Goal: Use online tool/utility: Utilize a website feature to perform a specific function

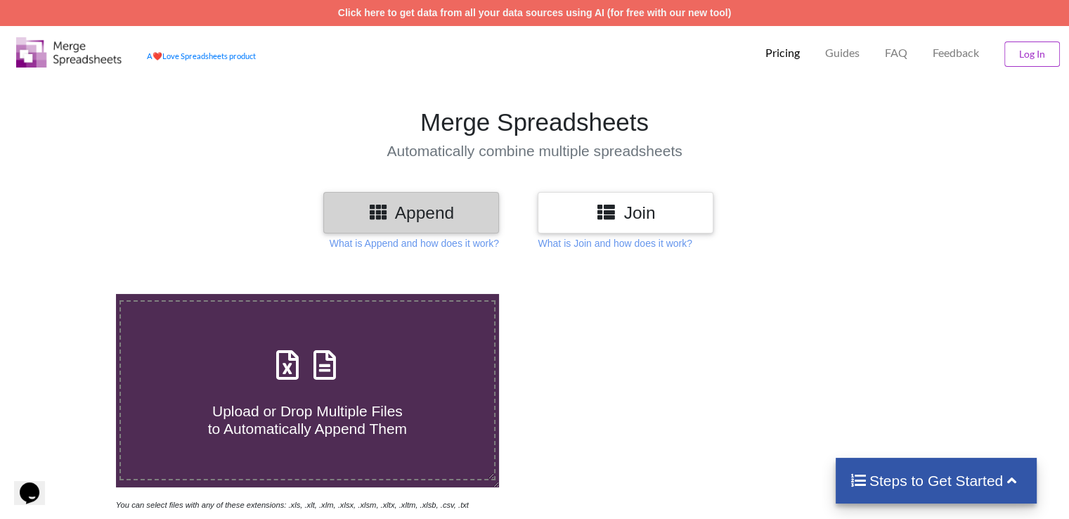
click at [245, 399] on h4 "Upload or Drop Multiple Files to Automatically Append Them" at bounding box center [307, 411] width 373 height 53
click at [73, 294] on input "Upload or Drop Multiple Files to Automatically Append Them" at bounding box center [73, 294] width 0 height 0
type input "C:\fakepath\thakka.master.xls"
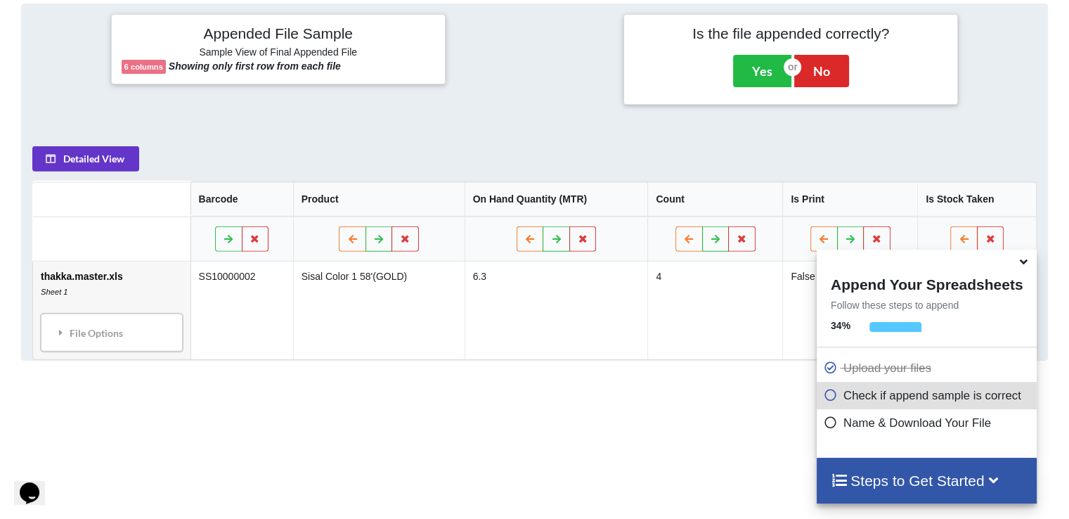
scroll to position [555, 0]
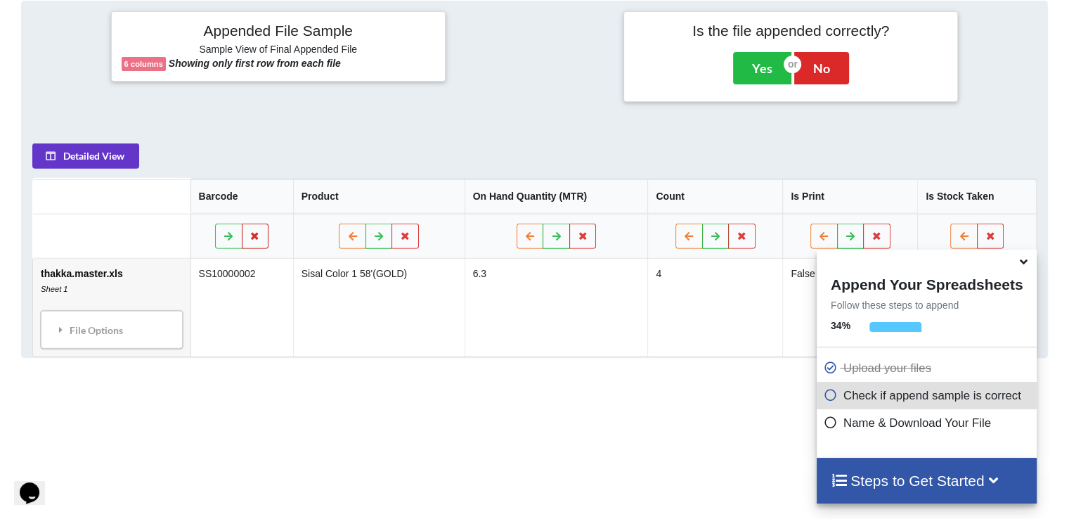
click at [259, 237] on icon at bounding box center [256, 235] width 12 height 8
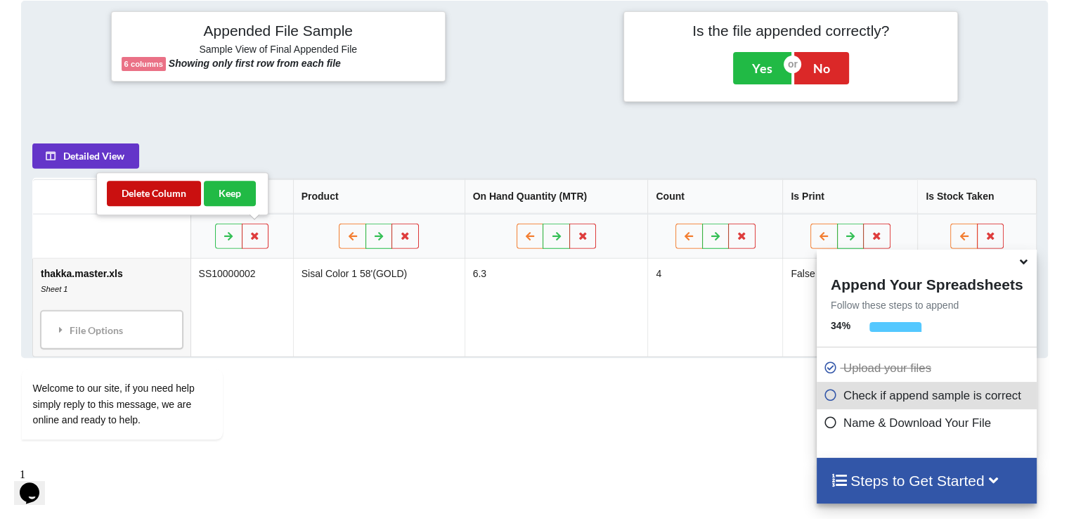
click at [134, 188] on button "Delete Column" at bounding box center [154, 193] width 94 height 25
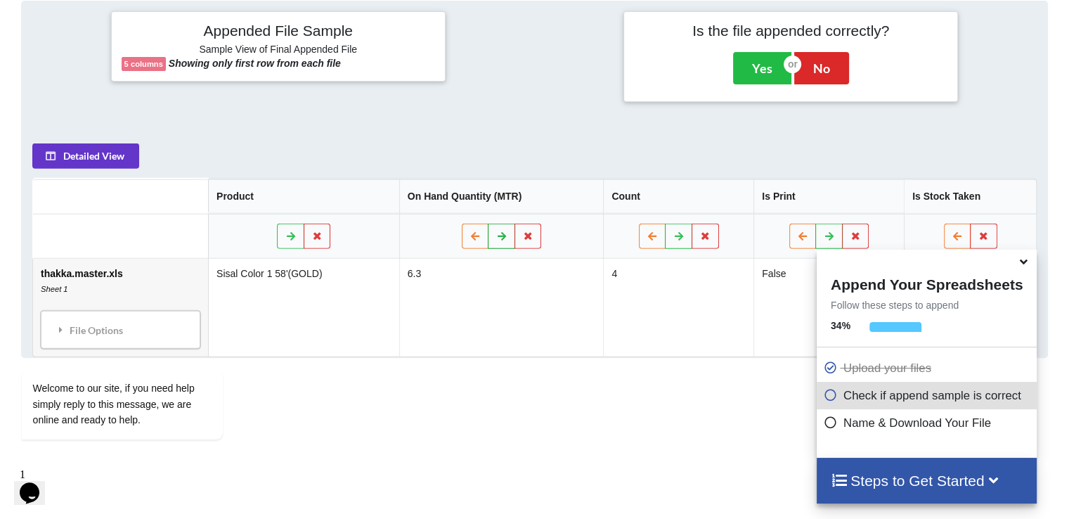
click at [496, 233] on icon at bounding box center [502, 235] width 12 height 8
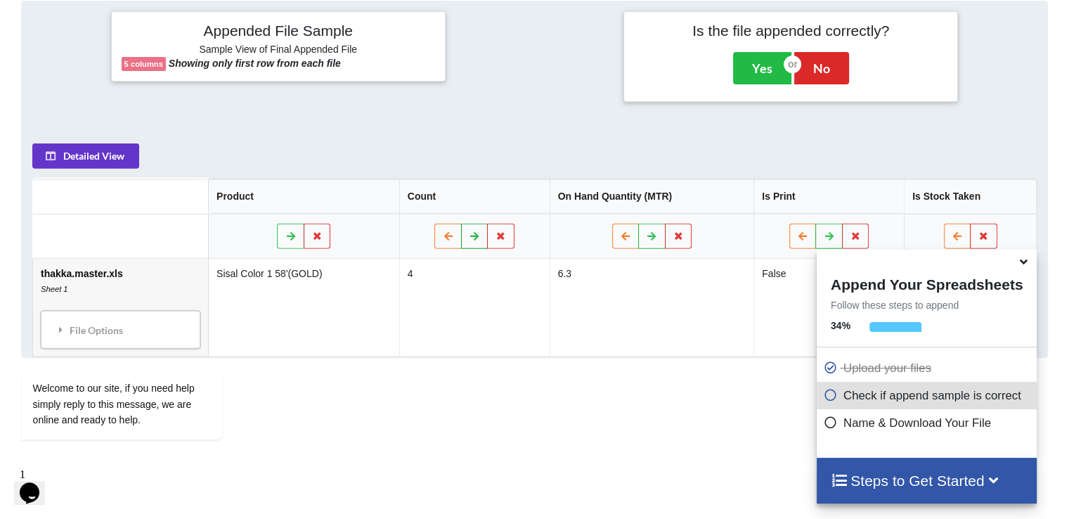
click at [469, 233] on icon at bounding box center [475, 235] width 12 height 8
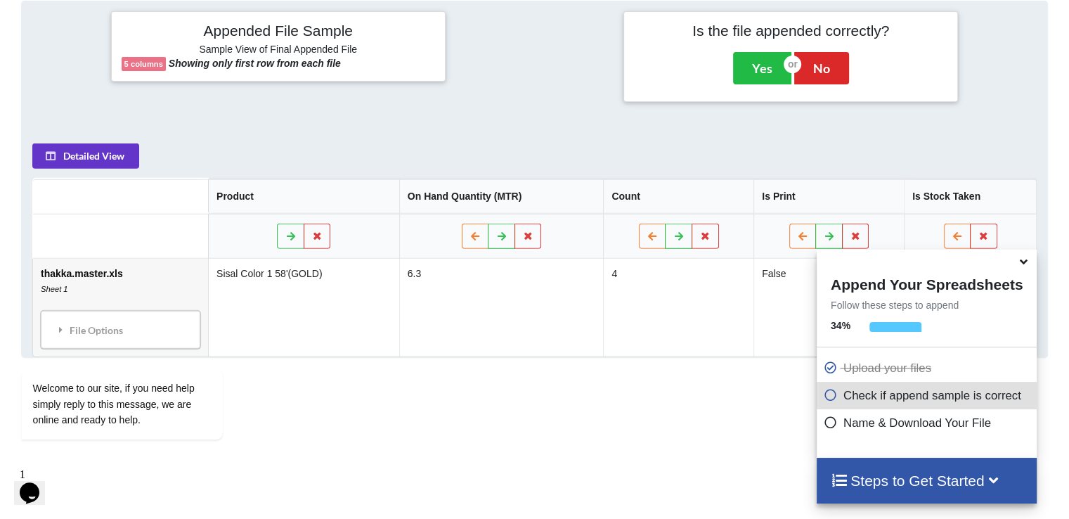
click at [1022, 264] on icon at bounding box center [1024, 259] width 15 height 13
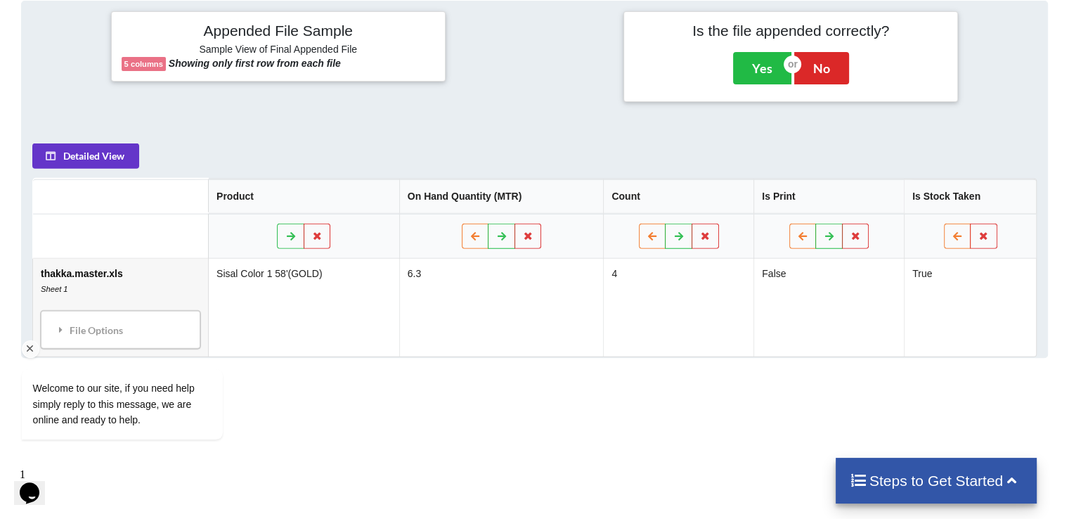
click at [107, 328] on div "Welcome to our site, if you need help simply reply to this message, we are onli…" at bounding box center [140, 346] width 253 height 214
click at [1002, 478] on h4 "Steps to Get Started" at bounding box center [937, 481] width 174 height 18
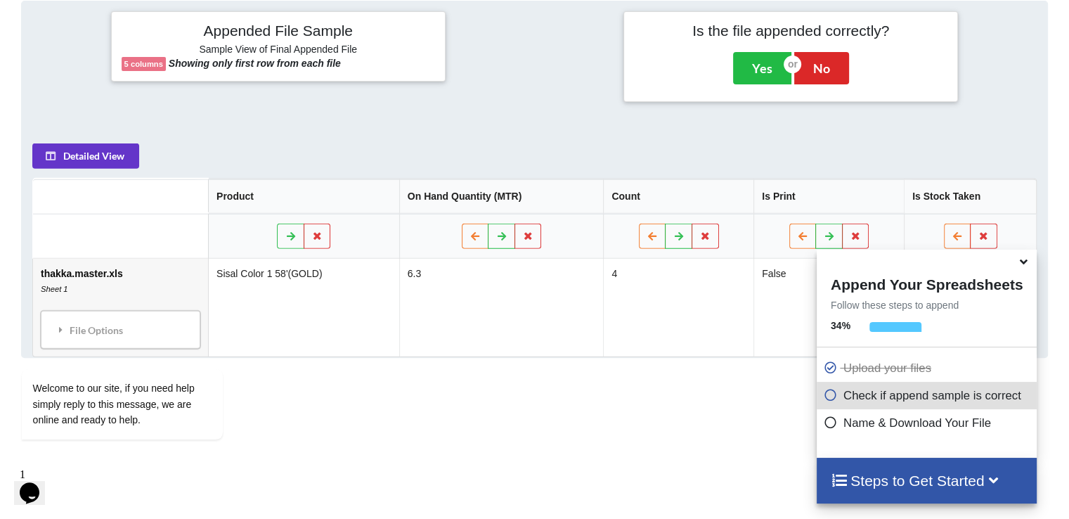
click at [855, 423] on p "Name & Download Your File" at bounding box center [928, 423] width 209 height 18
click at [826, 399] on icon at bounding box center [831, 393] width 14 height 12
click at [830, 425] on icon at bounding box center [831, 420] width 14 height 12
click at [826, 422] on icon at bounding box center [831, 420] width 14 height 12
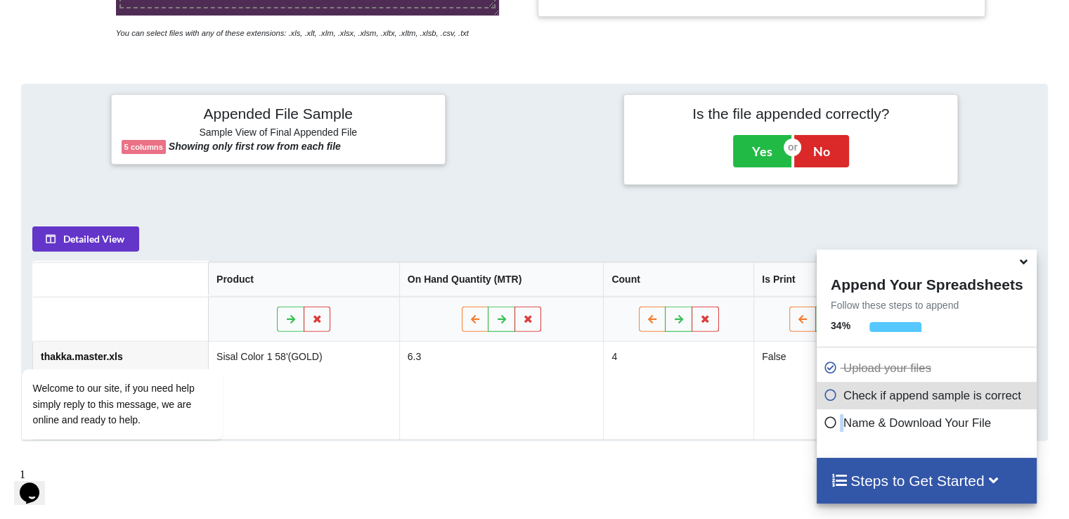
scroll to position [421, 0]
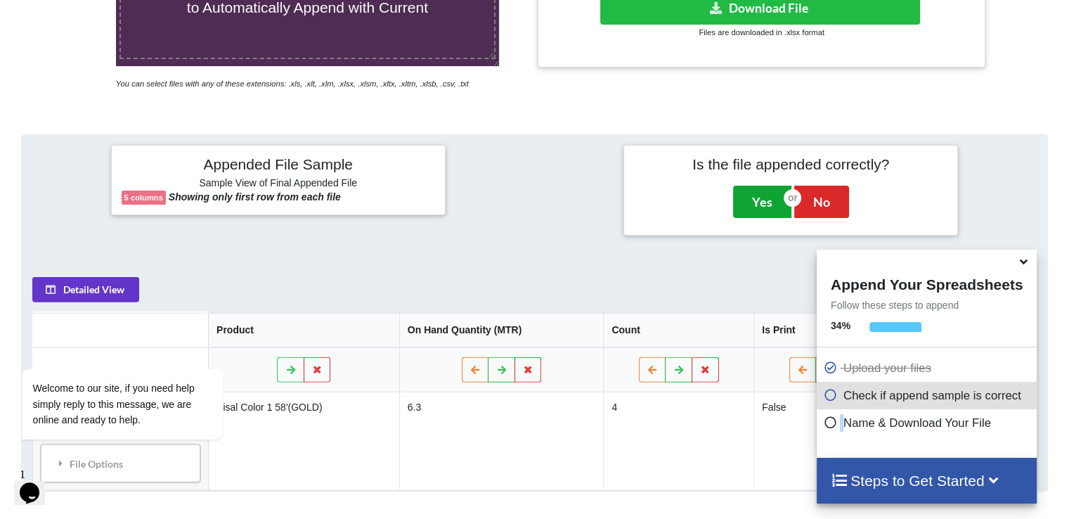
click at [756, 192] on button "Yes" at bounding box center [762, 202] width 58 height 32
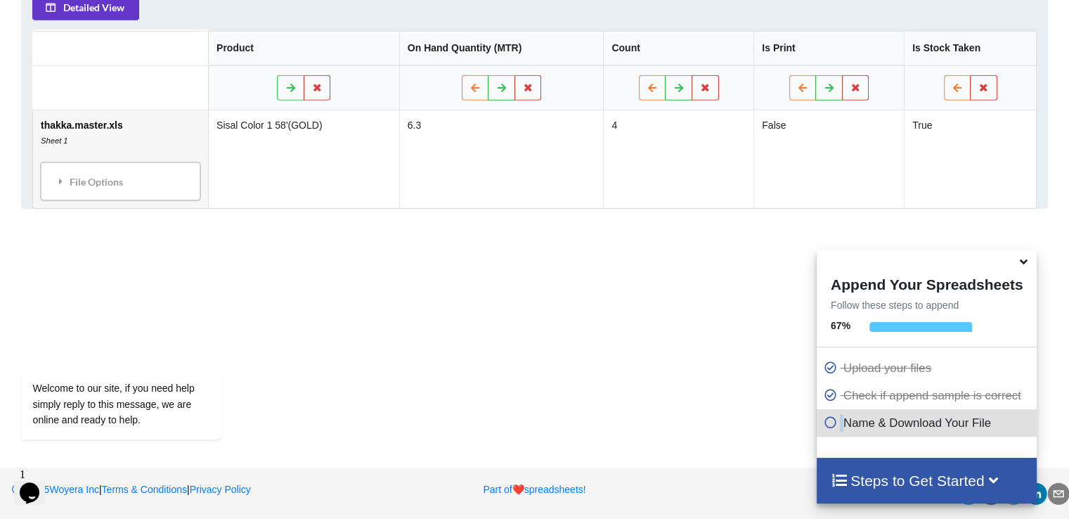
scroll to position [472, 0]
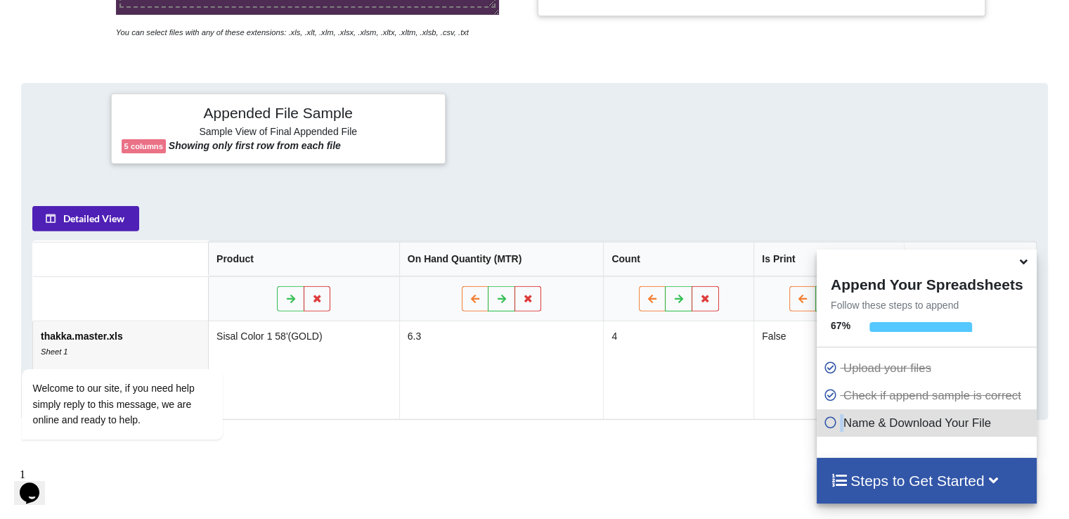
click at [64, 211] on button "Detailed View" at bounding box center [85, 217] width 107 height 25
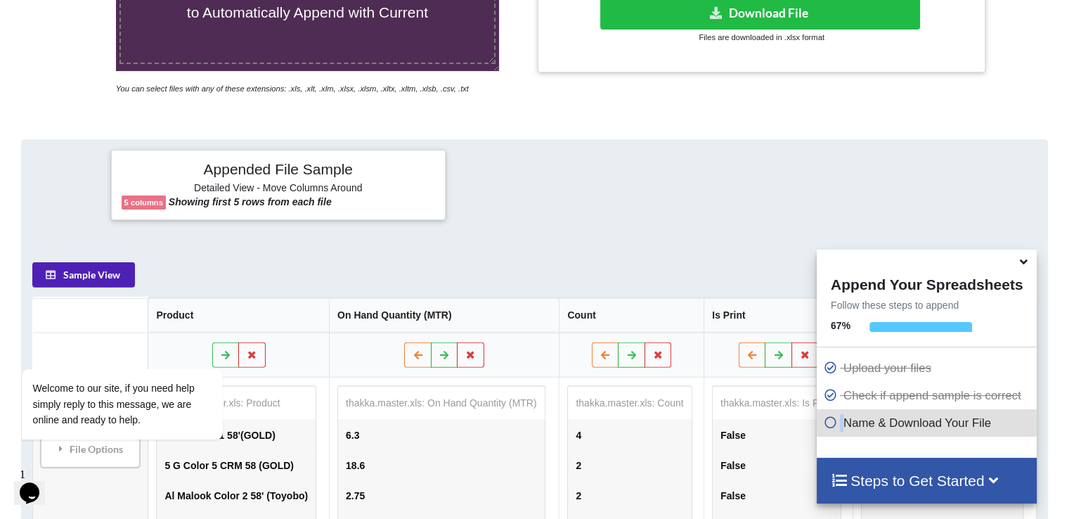
scroll to position [225, 0]
